Goal: Information Seeking & Learning: Learn about a topic

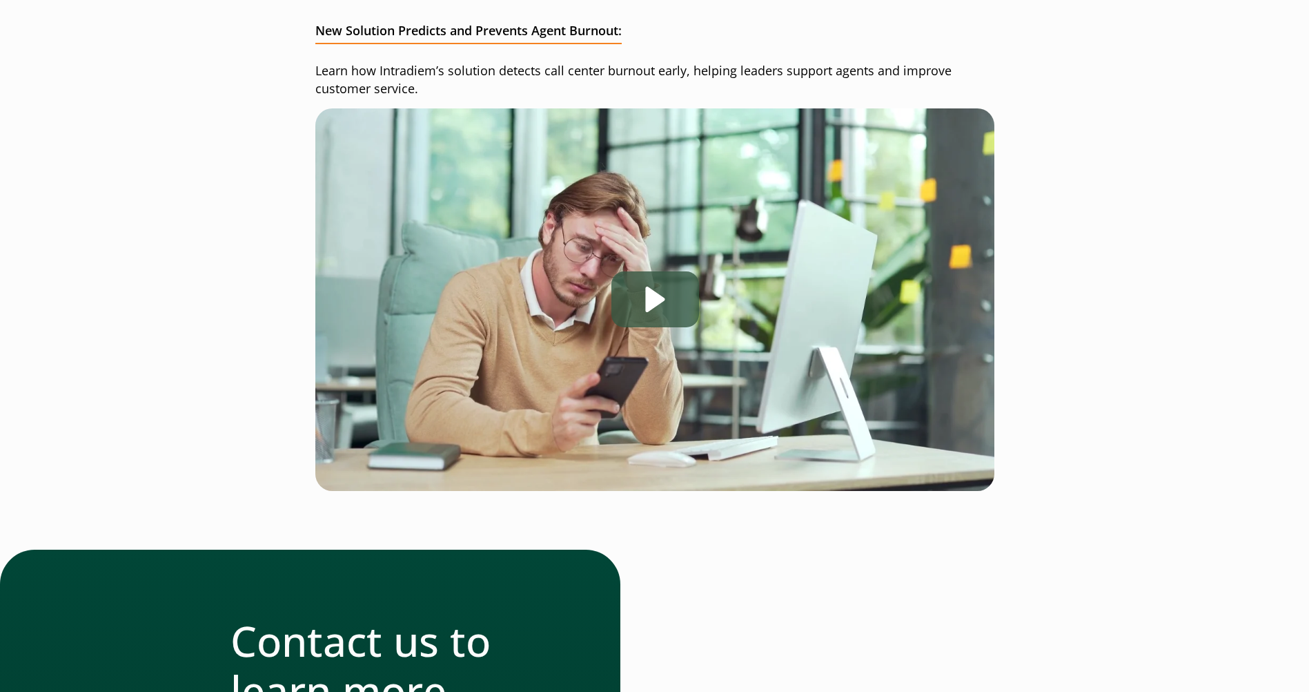
drag, startPoint x: 0, startPoint y: 0, endPoint x: 662, endPoint y: 309, distance: 730.3
click at [663, 308] on div "Play" at bounding box center [656, 299] width 88 height 56
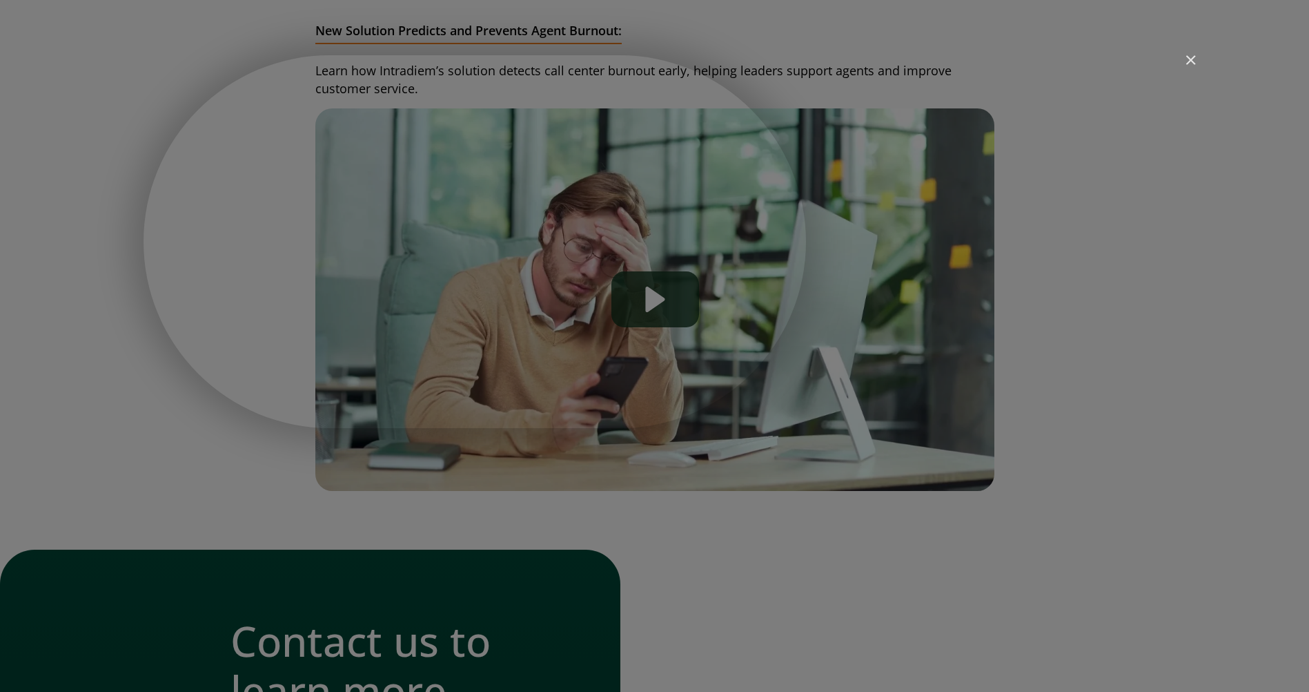
click at [1190, 66] on img "Close" at bounding box center [1184, 66] width 23 height 23
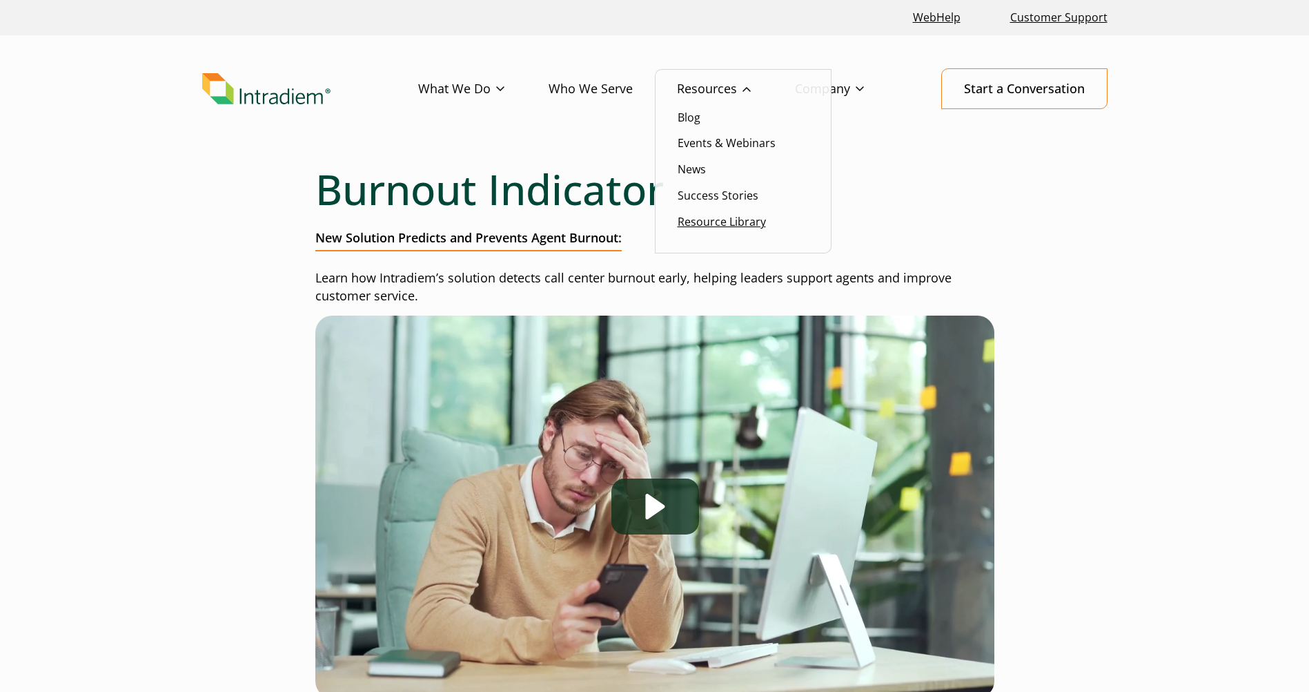
click at [720, 218] on link "Resource Library" at bounding box center [722, 221] width 88 height 15
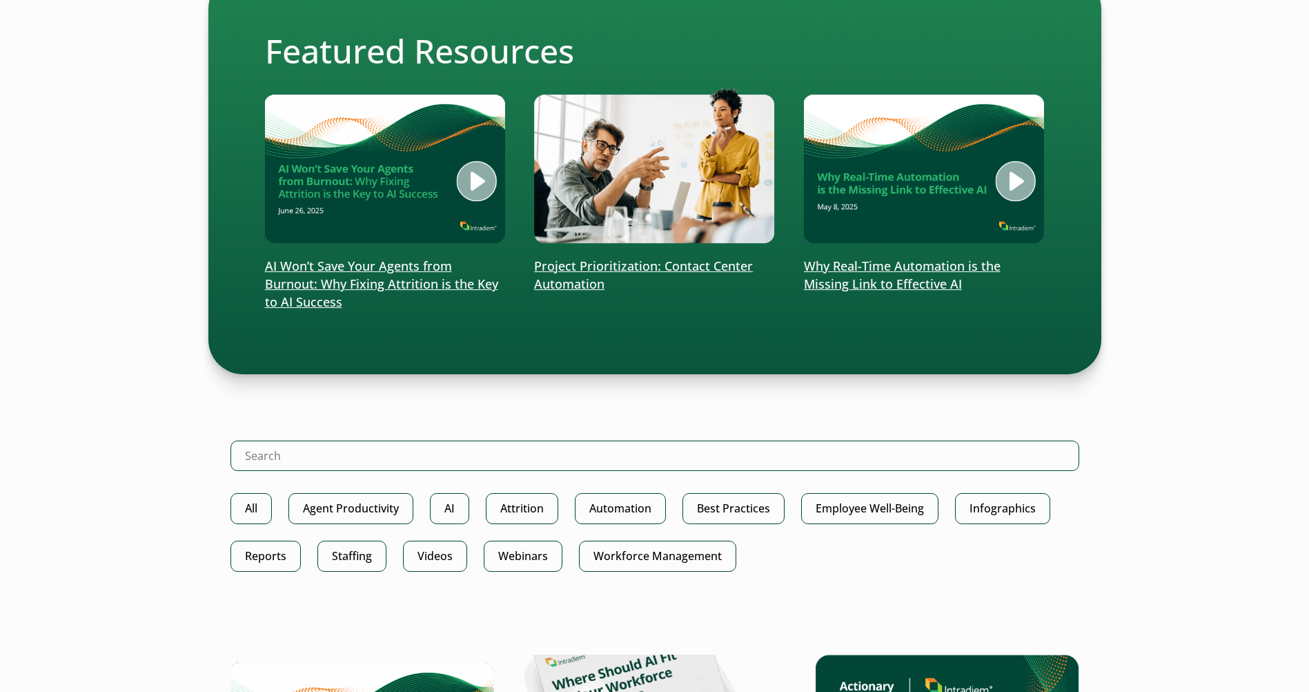
scroll to position [414, 0]
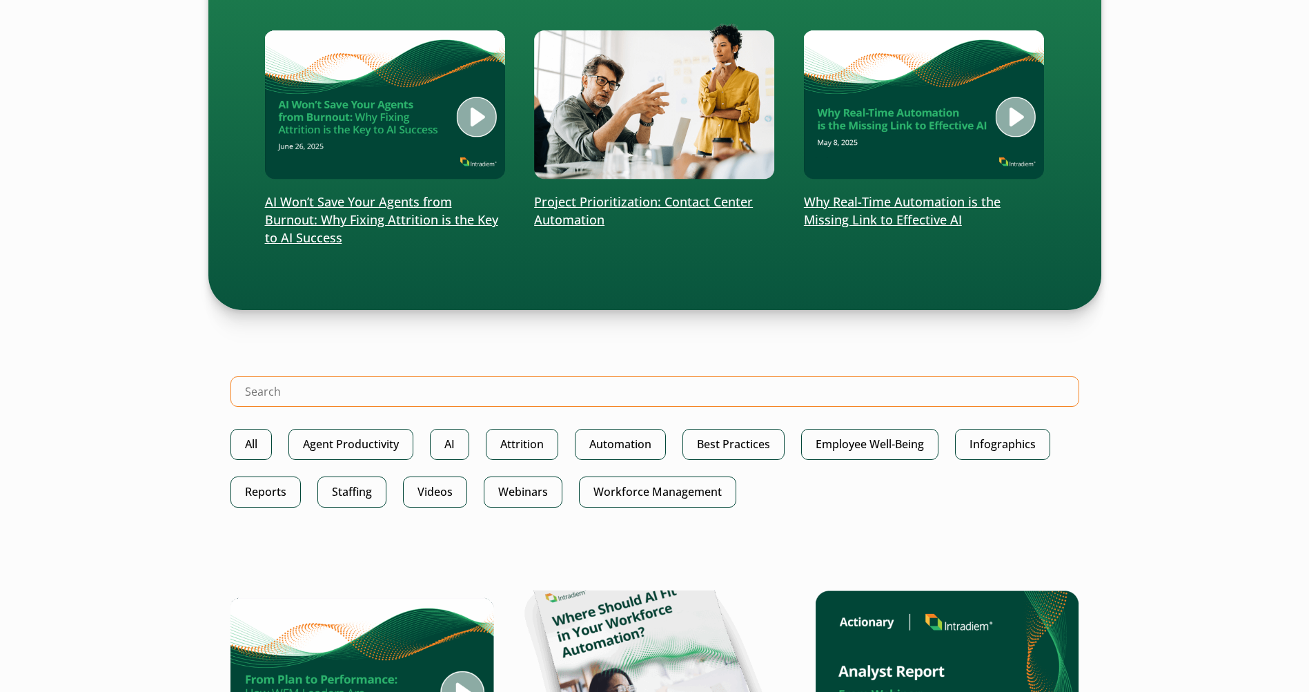
click at [367, 392] on input "Search Intradiem" at bounding box center [655, 391] width 849 height 30
type input "upt"
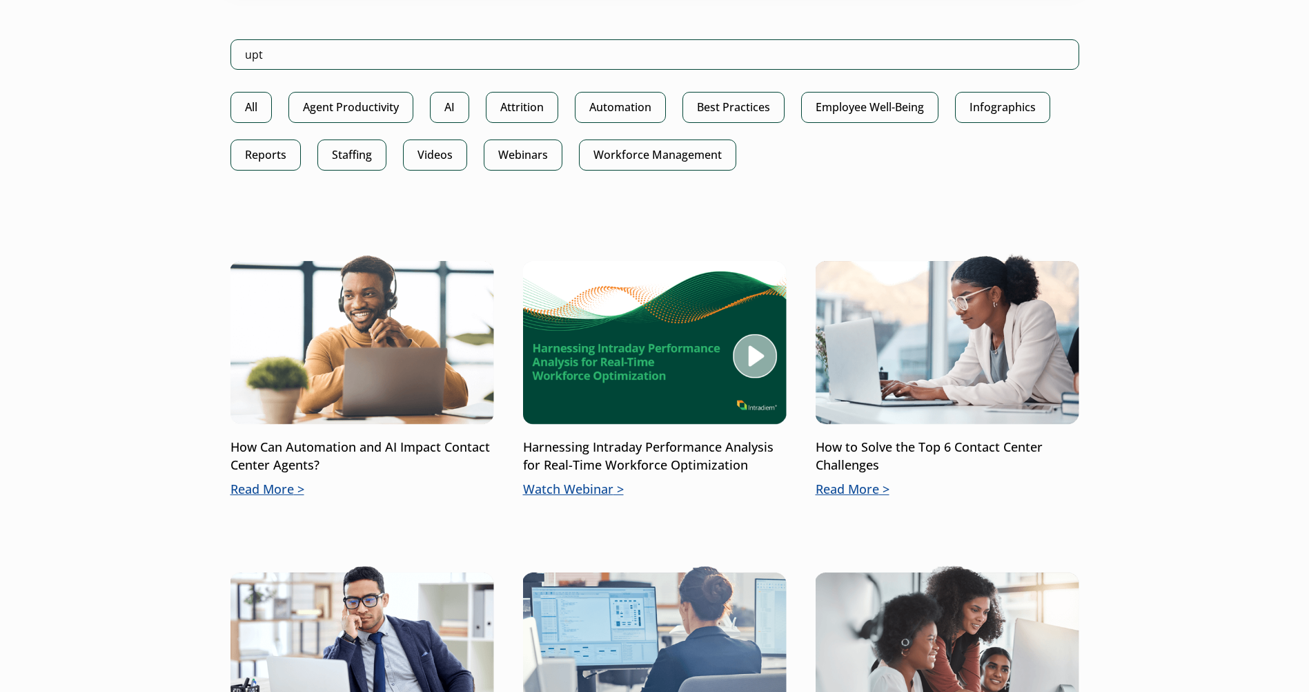
scroll to position [759, 0]
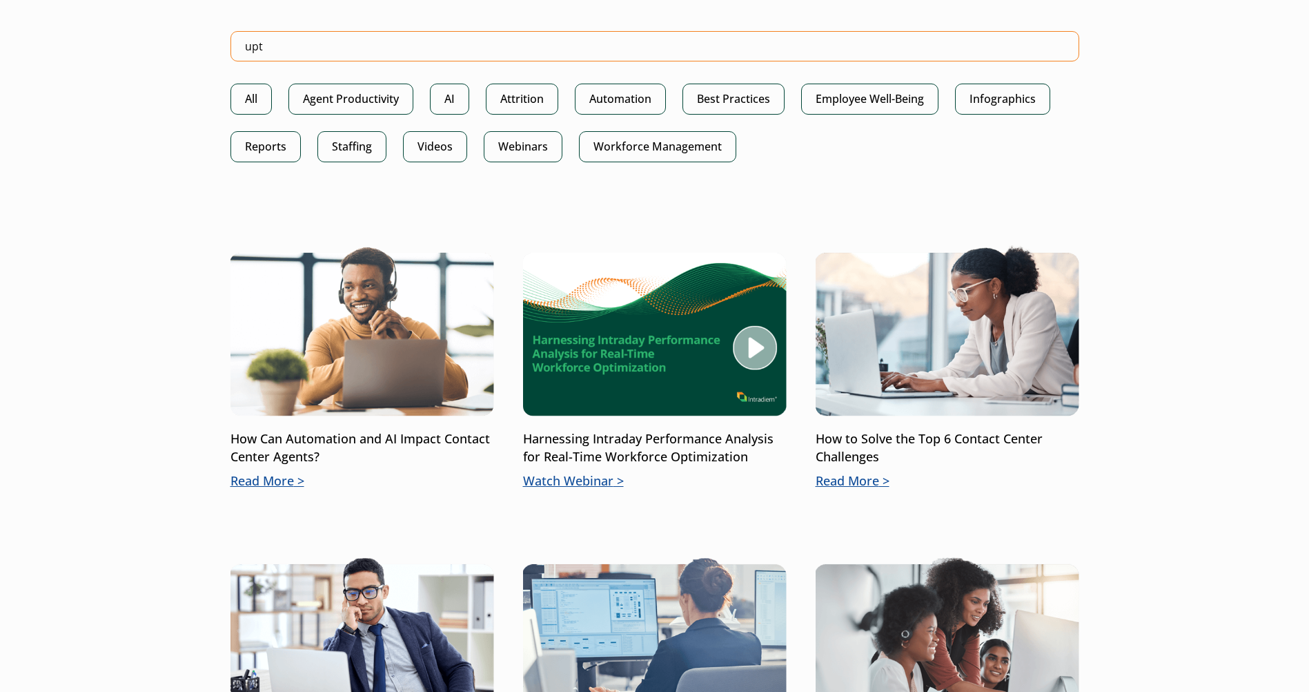
drag, startPoint x: 322, startPoint y: 39, endPoint x: 179, endPoint y: 41, distance: 142.2
click at [179, 41] on div "Search Results for: upt Featured Resources AI Won’t Save Your Agents from Burno…" at bounding box center [655, 451] width 994 height 2004
type input ""user productivity tracker""
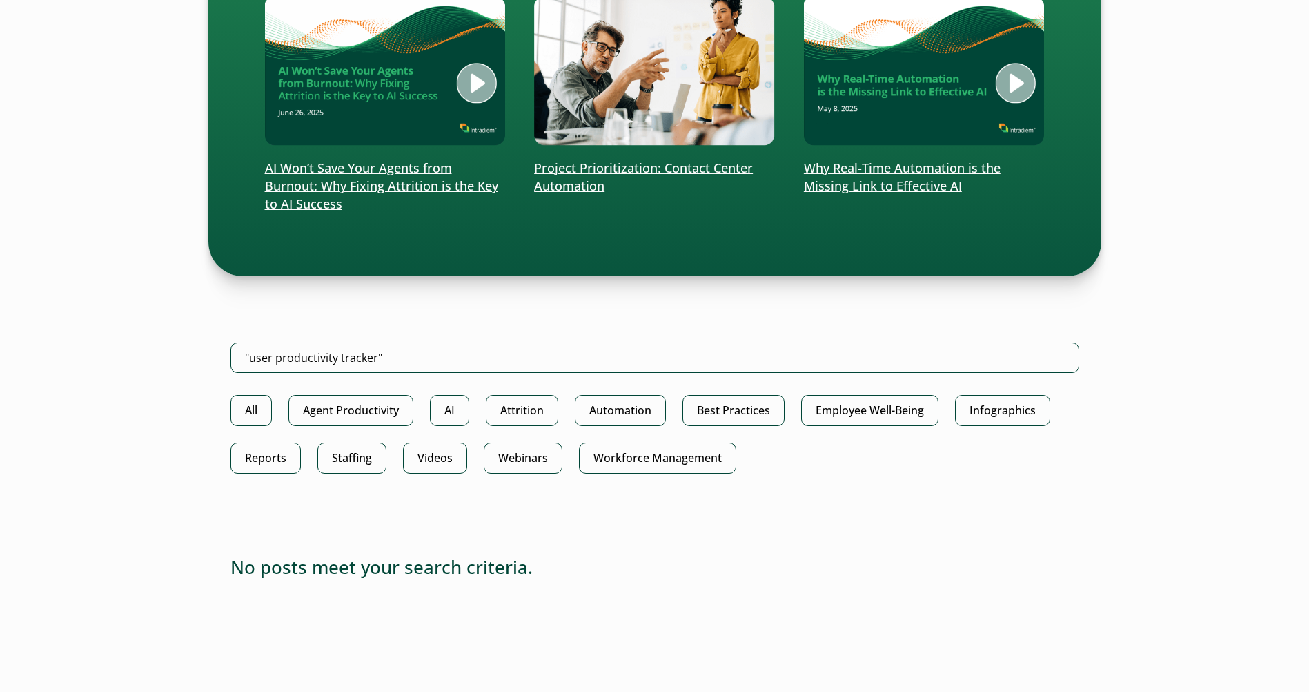
scroll to position [690, 0]
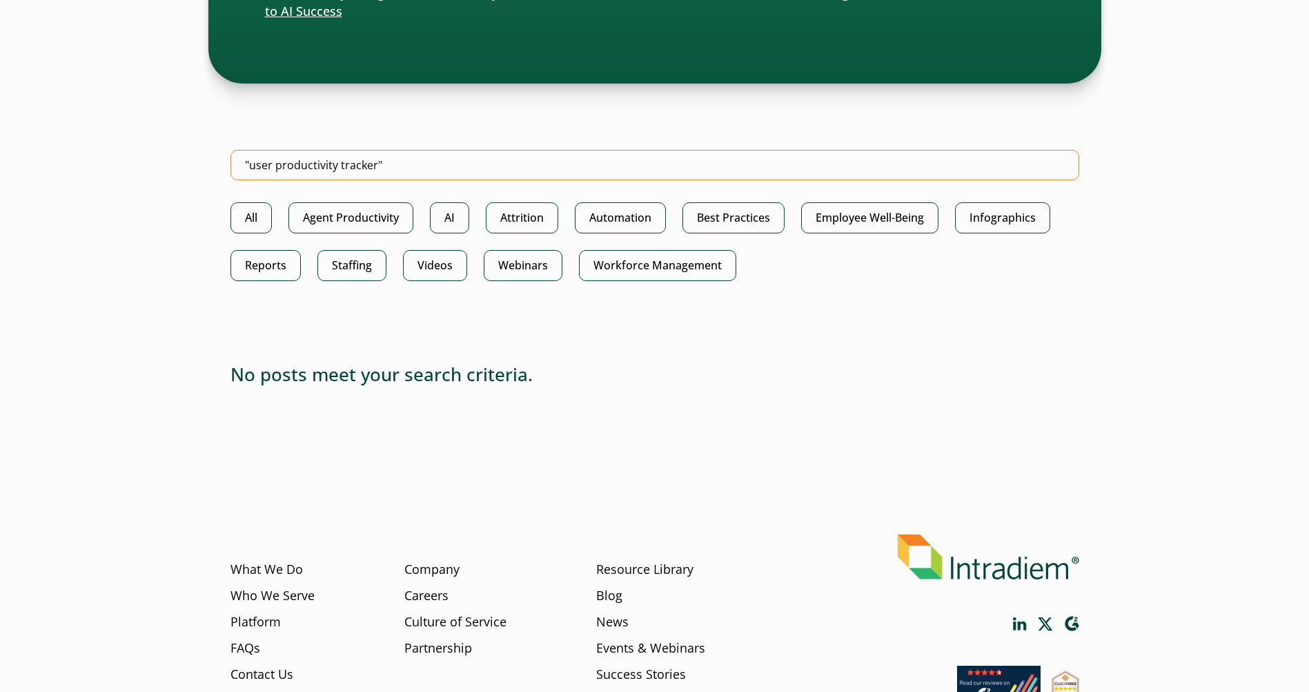
click at [248, 165] on input ""user productivity tracker"" at bounding box center [655, 165] width 849 height 30
click at [417, 157] on input "user productivity tracker"" at bounding box center [655, 165] width 849 height 30
type input "user productivity tracker"
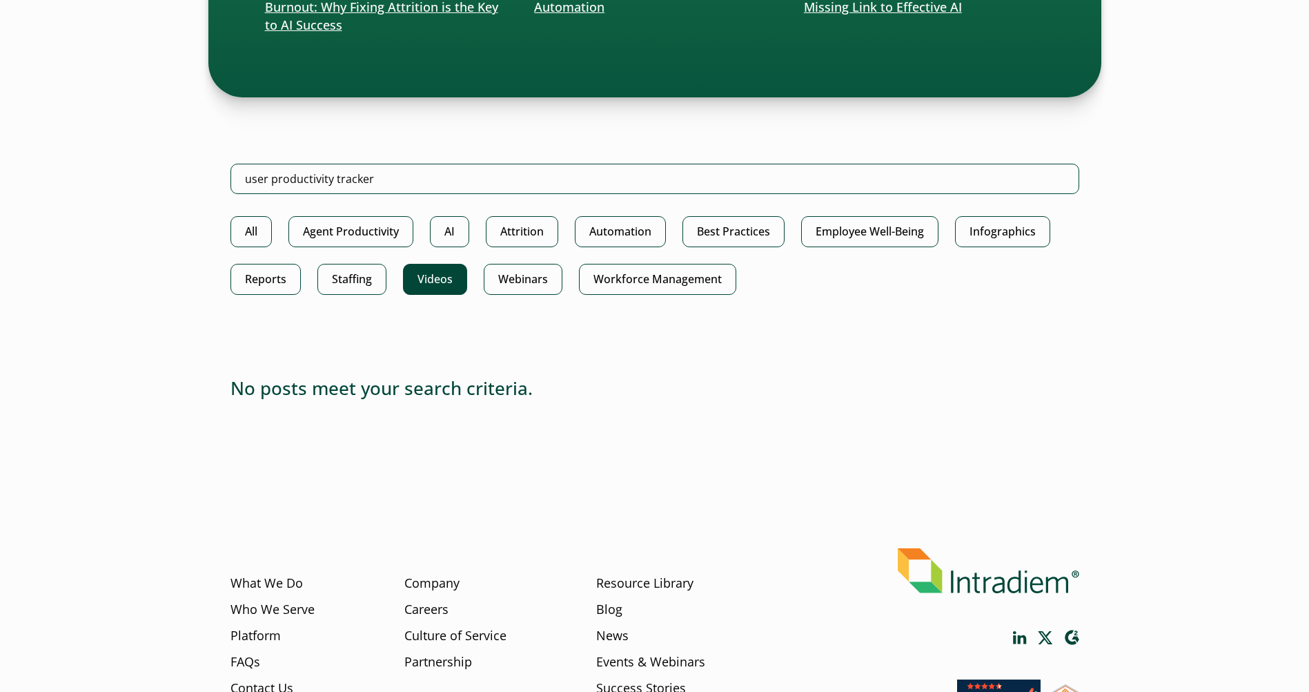
scroll to position [690, 0]
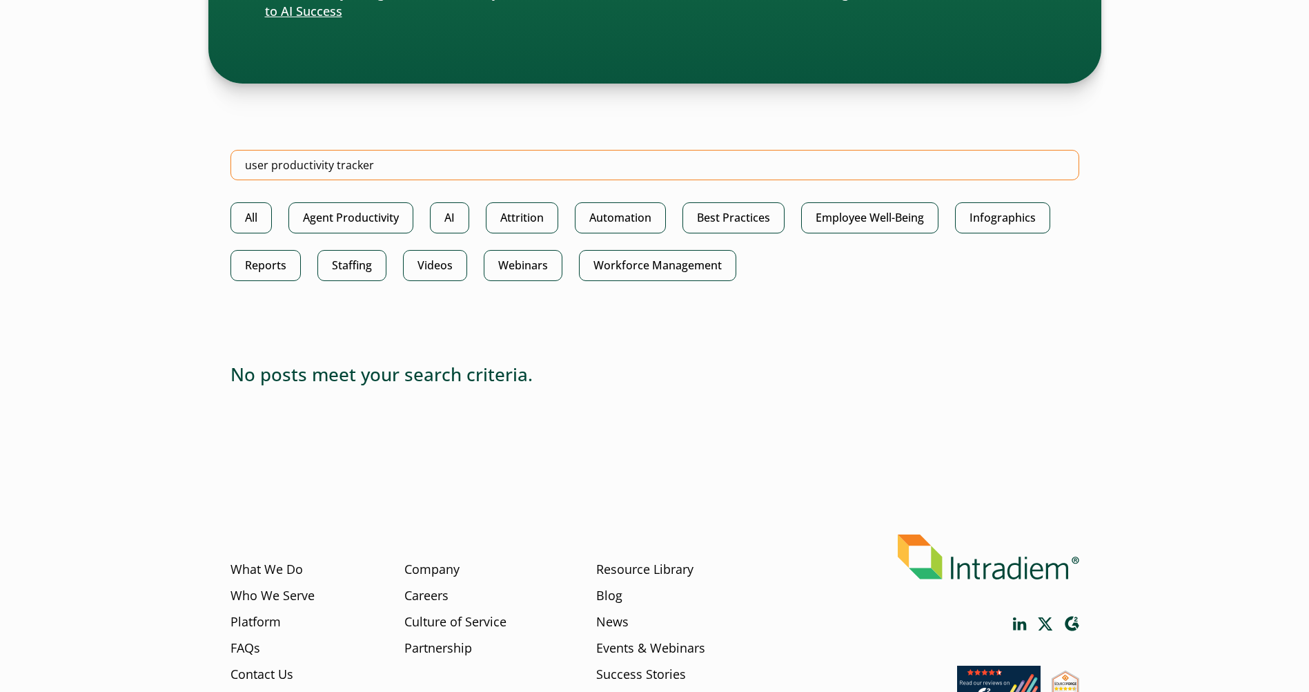
drag, startPoint x: 410, startPoint y: 166, endPoint x: 139, endPoint y: 162, distance: 271.3
click at [148, 162] on body "Skip to main content WebHelp Customer Support Menu What We Do Platform Who We S…" at bounding box center [654, 51] width 1309 height 1483
type input ""upt""
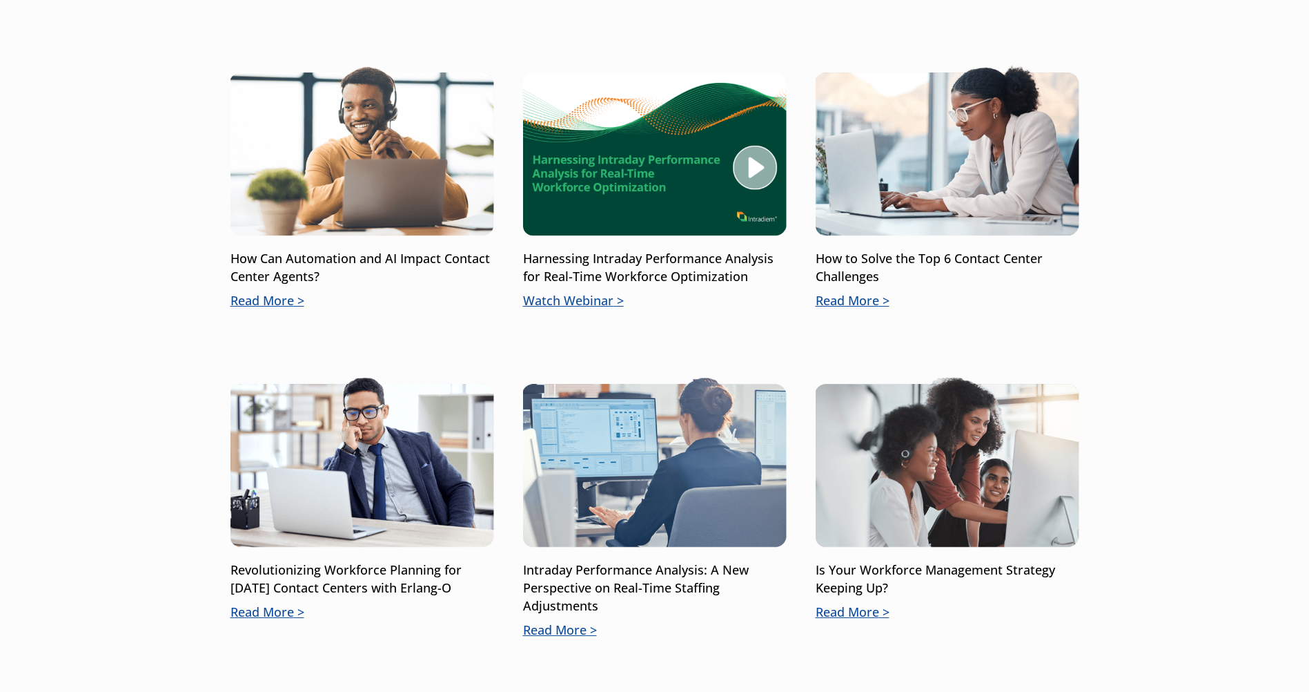
scroll to position [966, 0]
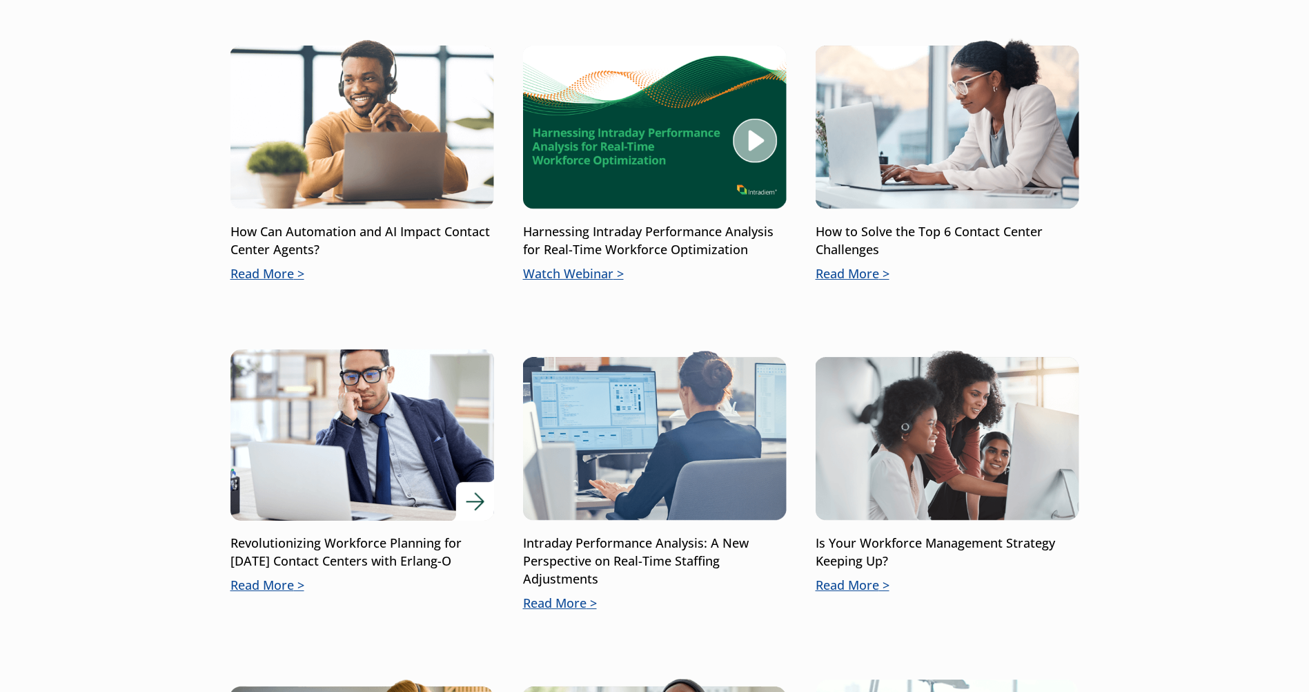
click at [348, 446] on img at bounding box center [362, 435] width 316 height 206
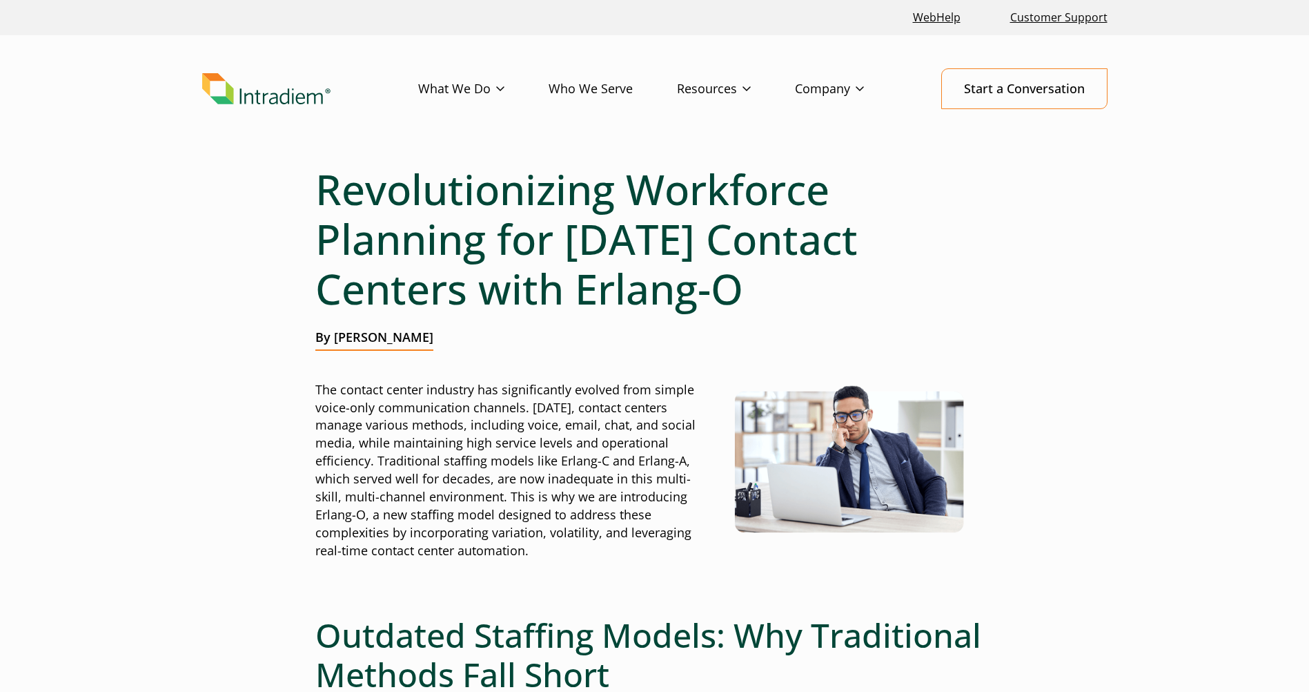
drag, startPoint x: 237, startPoint y: 463, endPoint x: 219, endPoint y: 255, distance: 209.2
click at [460, 124] on link "Platform" at bounding box center [442, 117] width 46 height 15
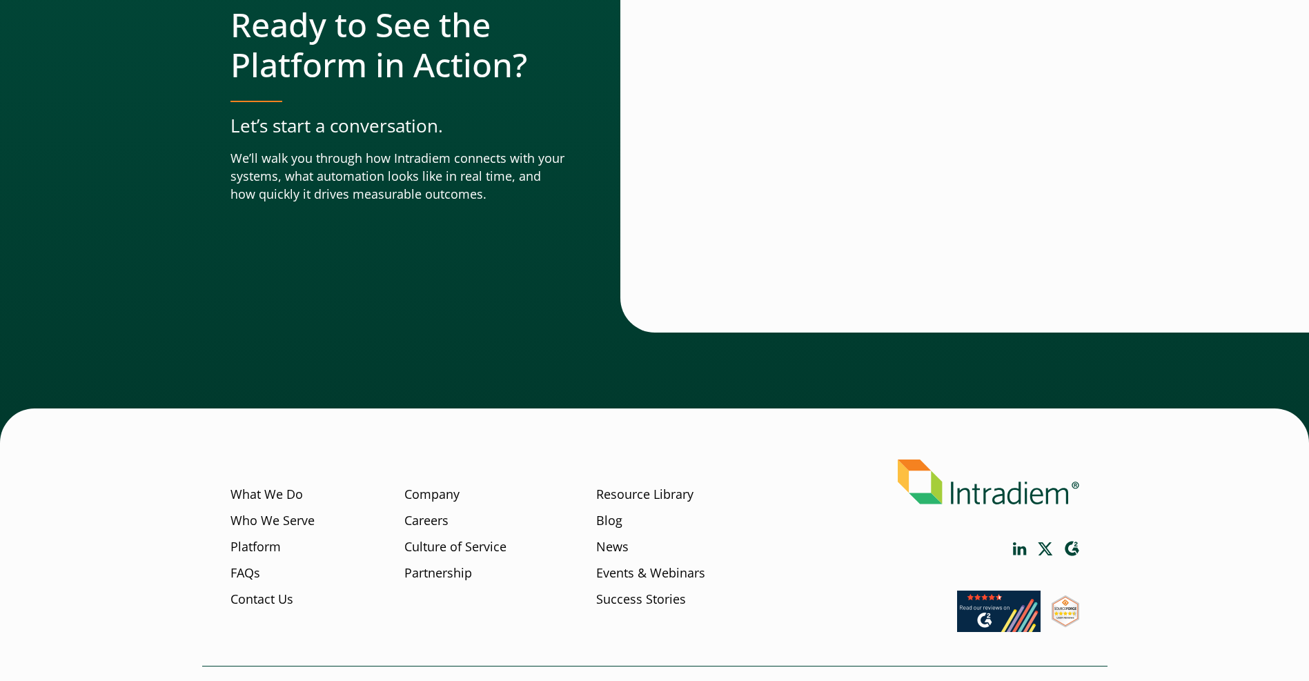
scroll to position [4786, 0]
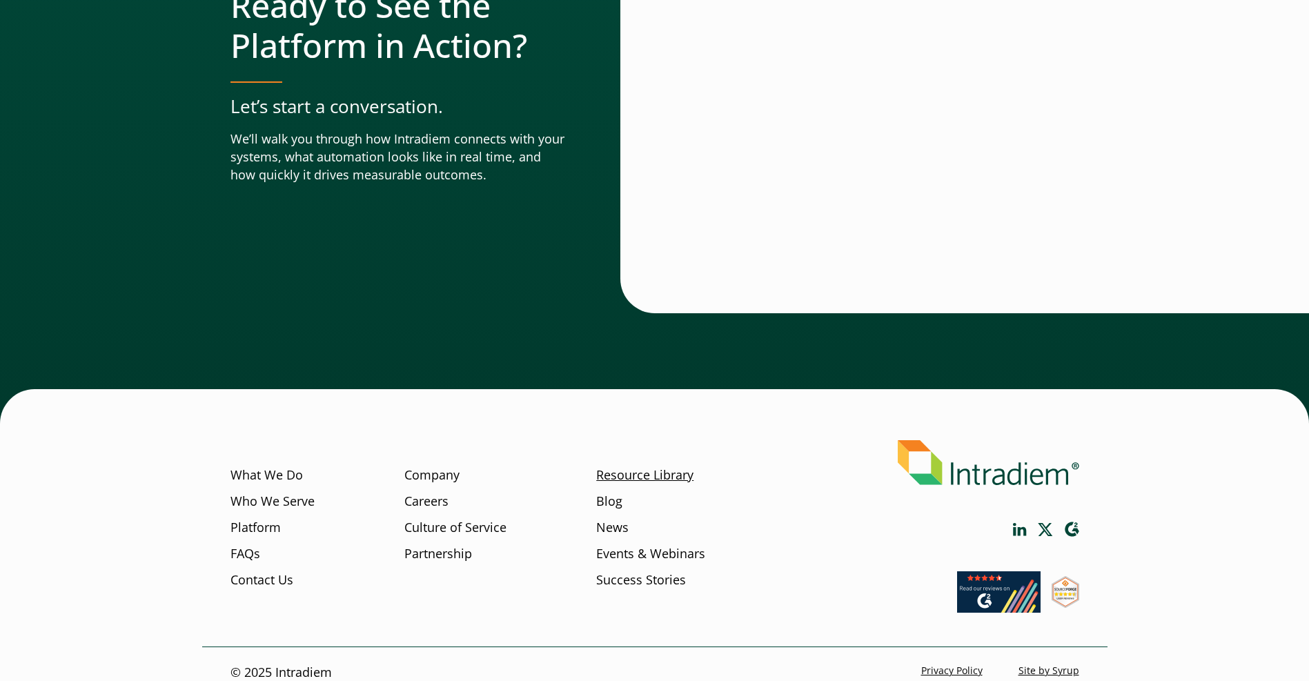
click at [673, 467] on link "Resource Library" at bounding box center [644, 476] width 97 height 18
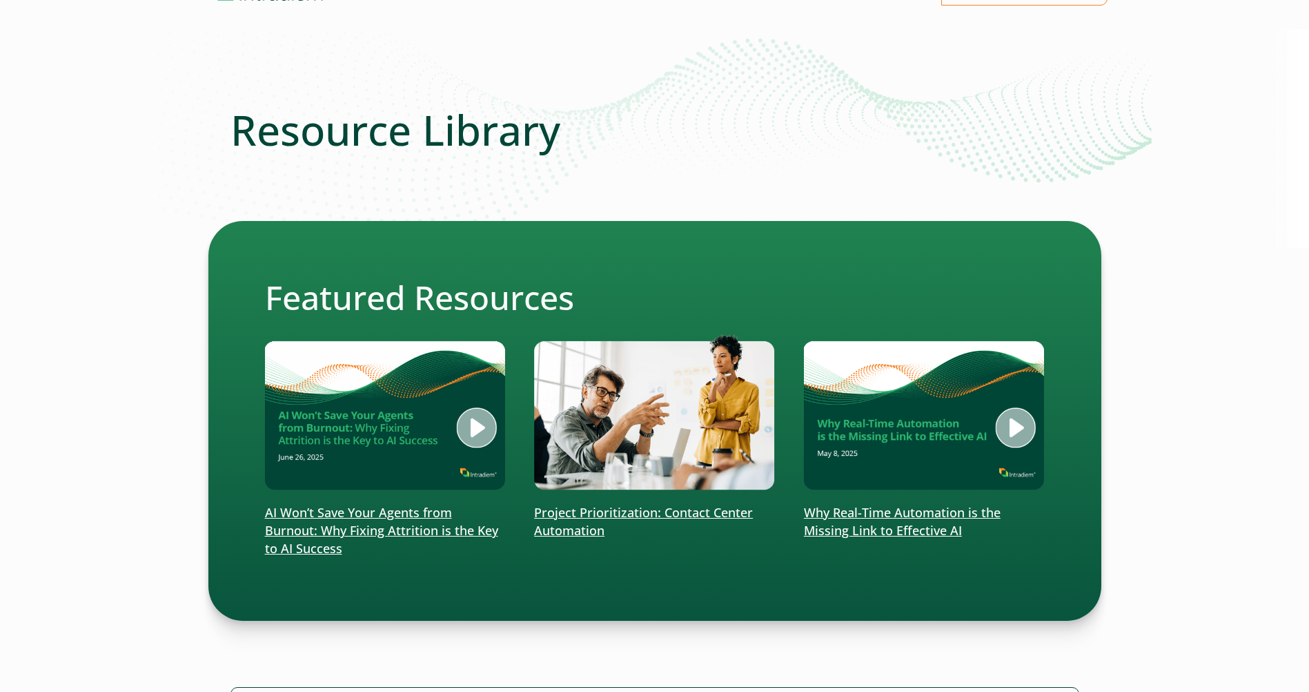
scroll to position [345, 0]
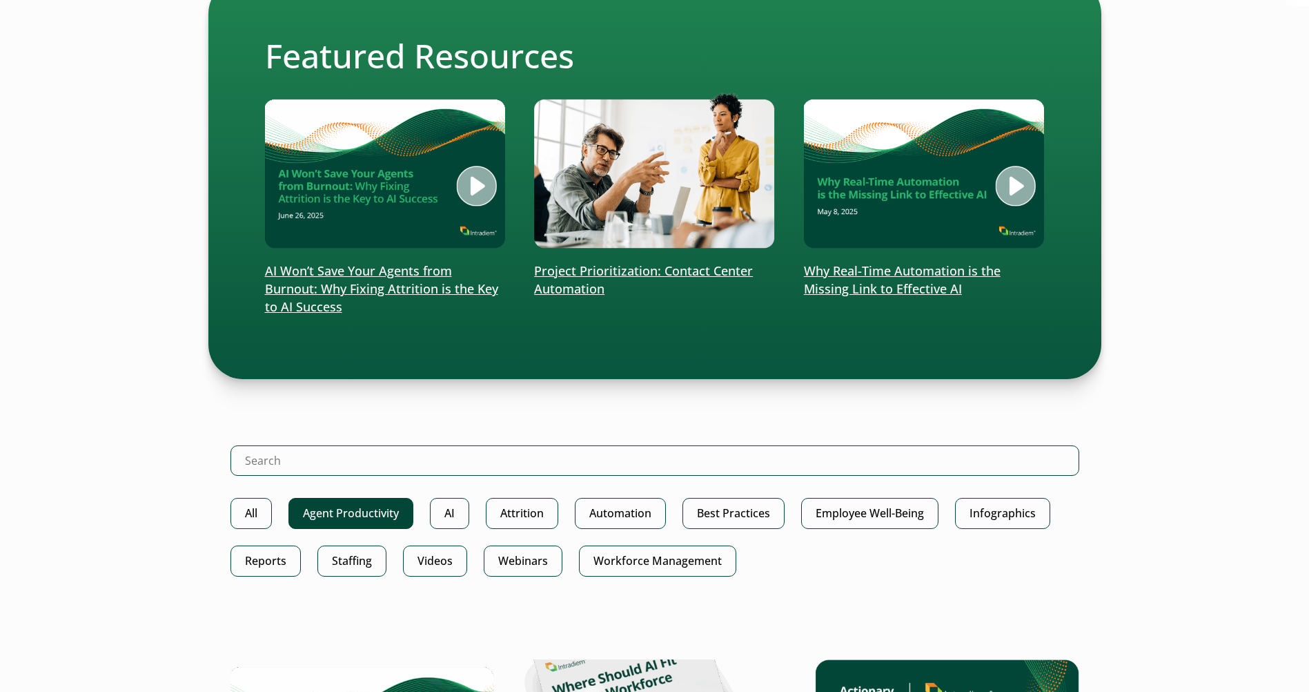
click at [375, 512] on link "Agent Productivity" at bounding box center [351, 513] width 125 height 31
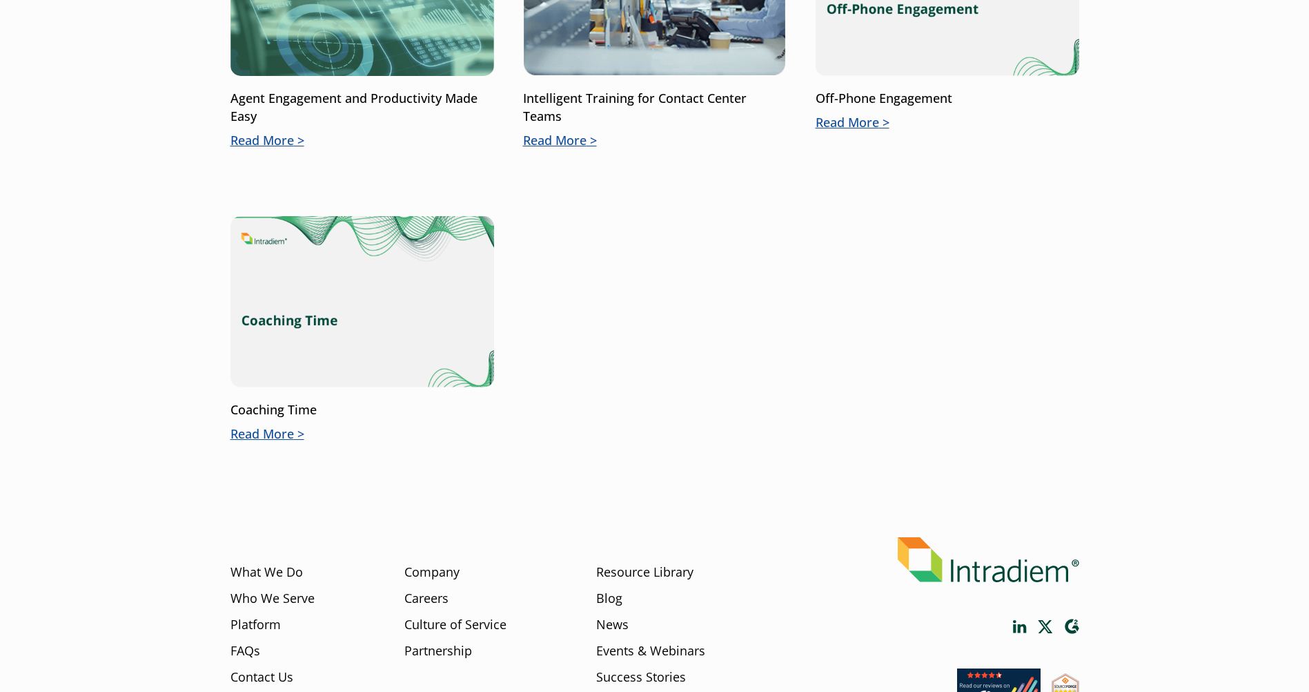
scroll to position [759, 0]
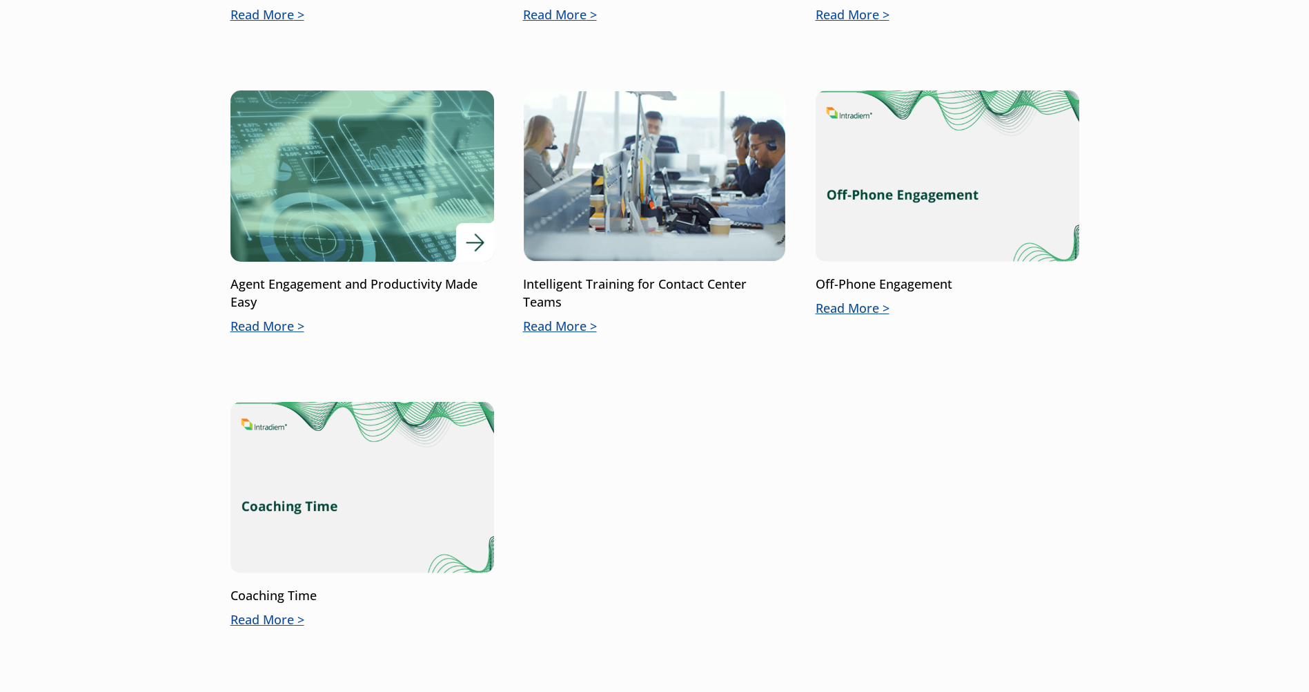
click at [316, 219] on img at bounding box center [362, 176] width 316 height 206
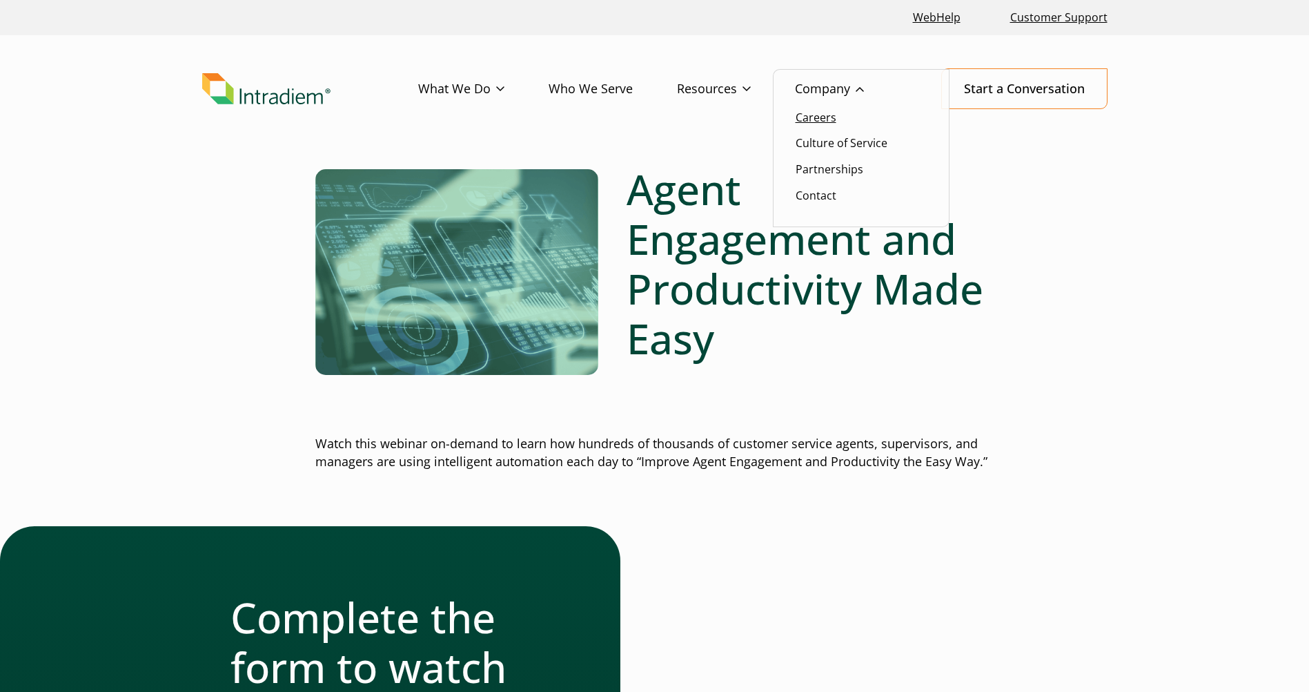
click at [814, 119] on link "Careers" at bounding box center [816, 117] width 41 height 15
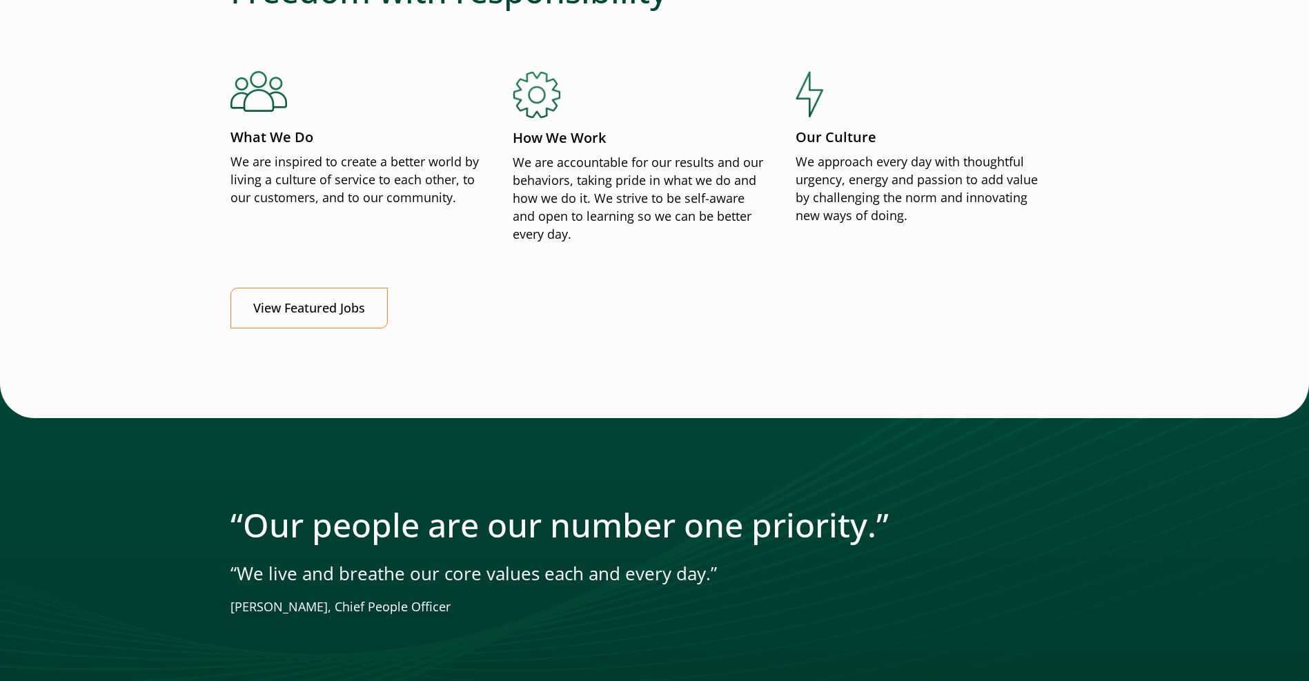
scroll to position [1864, 0]
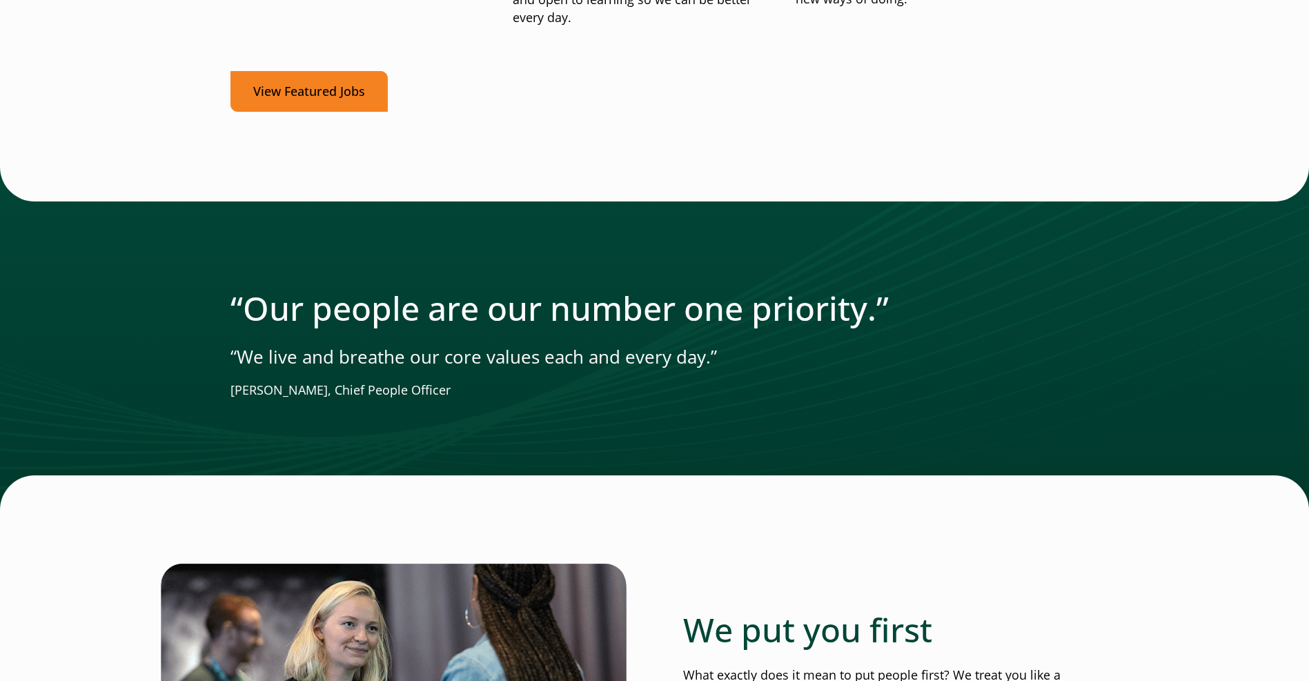
click at [303, 97] on link "View Featured Jobs" at bounding box center [309, 91] width 157 height 41
